Goal: Navigation & Orientation: Find specific page/section

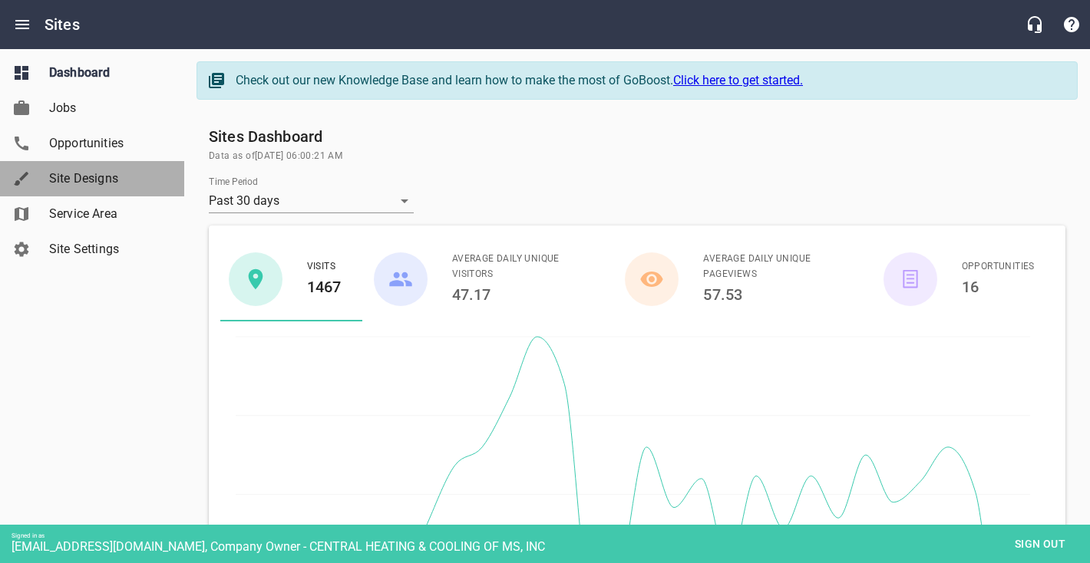
click at [48, 178] on div "Site Designs" at bounding box center [107, 179] width 129 height 18
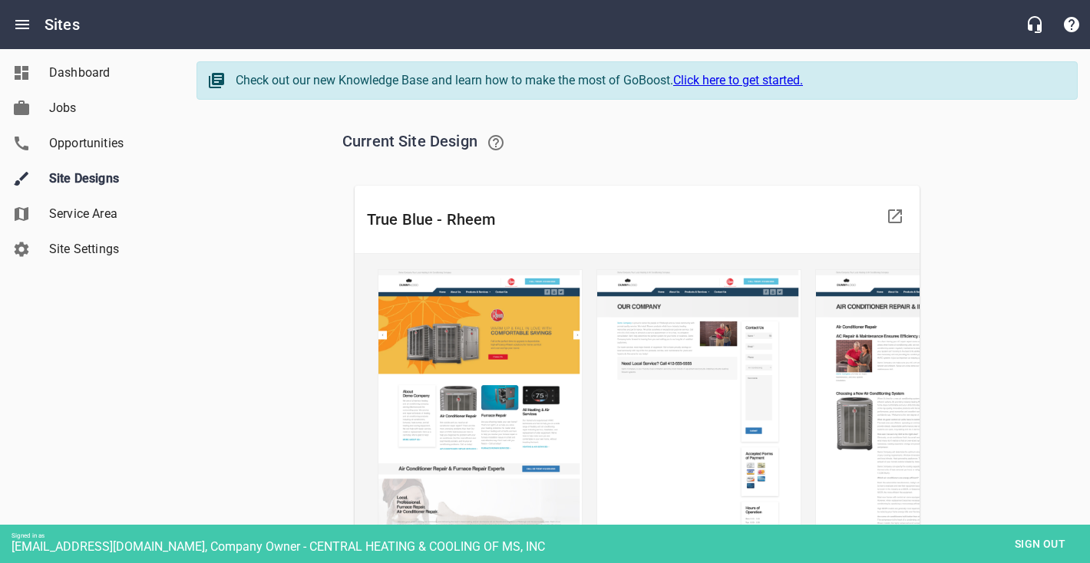
click at [1021, 543] on span "Sign out" at bounding box center [1040, 544] width 64 height 19
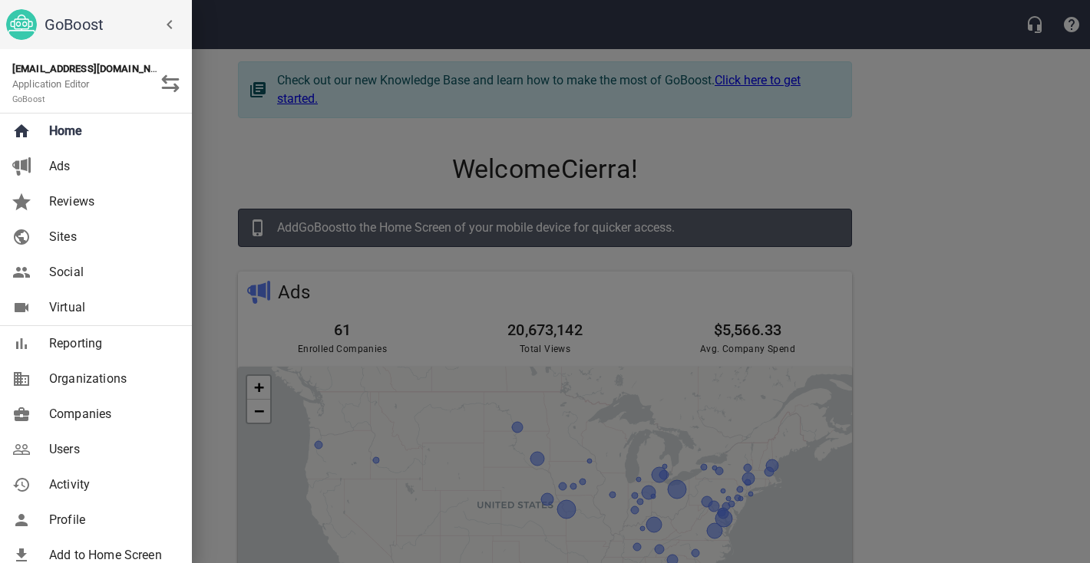
click at [82, 419] on span "Companies" at bounding box center [111, 414] width 124 height 18
